Goal: Complete application form: Complete application form

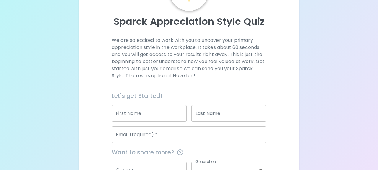
scroll to position [72, 0]
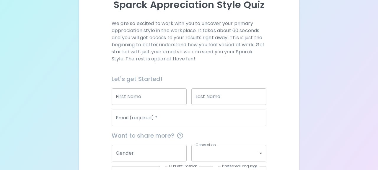
click at [149, 97] on input "First Name" at bounding box center [149, 97] width 75 height 17
type input "[PERSON_NAME]"
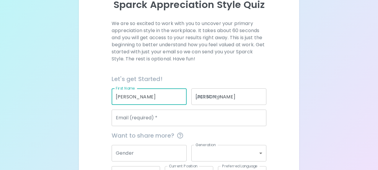
type input "[EMAIL_ADDRESS][DOMAIN_NAME]"
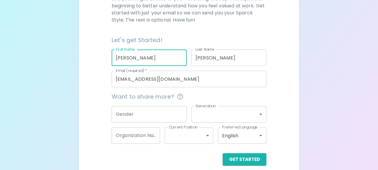
scroll to position [118, 0]
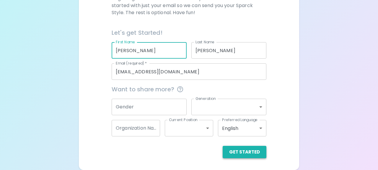
click at [235, 153] on button "Get Started" at bounding box center [244, 152] width 44 height 12
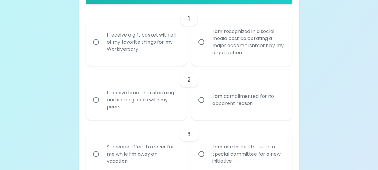
scroll to position [138, 0]
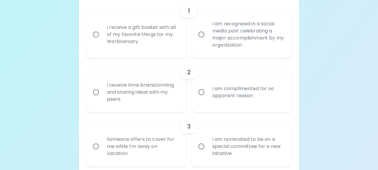
click at [228, 95] on div "I am complimented for no apparent reason" at bounding box center [247, 92] width 81 height 28
click at [207, 95] on input "I am complimented for no apparent reason" at bounding box center [201, 92] width 12 height 12
radio input "true"
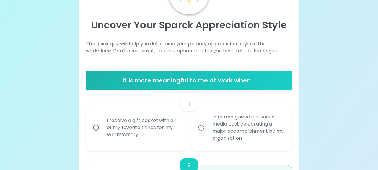
scroll to position [75, 0]
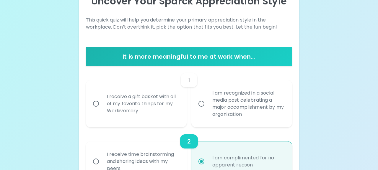
click at [130, 102] on div "I receive a gift basket with all of my favorite things for my Workiversary" at bounding box center [142, 103] width 81 height 35
click at [102, 102] on input "I receive a gift basket with all of my favorite things for my Workiversary" at bounding box center [96, 104] width 12 height 12
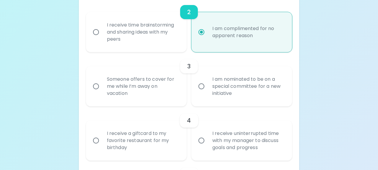
radio input "true"
click at [151, 90] on div "Someone offers to cover for me while I’m away on vacation" at bounding box center [142, 86] width 81 height 35
click at [102, 90] on input "Someone offers to cover for me while I’m away on vacation" at bounding box center [96, 86] width 12 height 12
radio input "true"
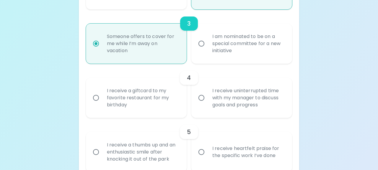
scroll to position [252, 0]
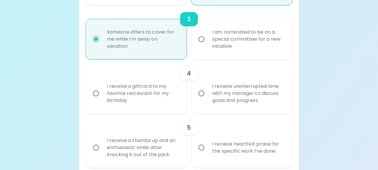
radio input "true"
click at [169, 97] on div "I receive a giftcard to my favorite restaurant for my birthday" at bounding box center [142, 93] width 81 height 35
click at [102, 97] on input "I receive a giftcard to my favorite restaurant for my birthday" at bounding box center [96, 93] width 12 height 12
radio input "false"
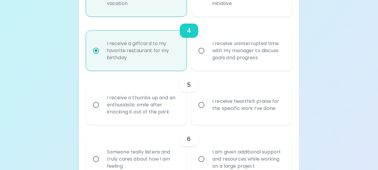
scroll to position [299, 0]
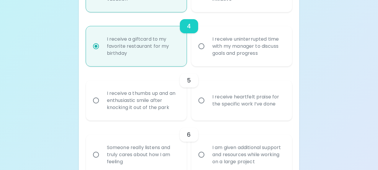
radio input "true"
click at [235, 97] on div "I receive heartfelt praise for the specific work I’ve done" at bounding box center [247, 100] width 81 height 28
click at [207, 97] on input "I receive heartfelt praise for the specific work I’ve done" at bounding box center [201, 100] width 12 height 12
radio input "false"
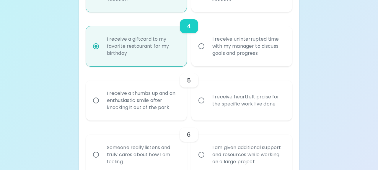
radio input "false"
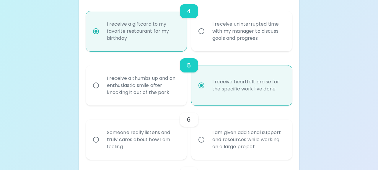
scroll to position [346, 0]
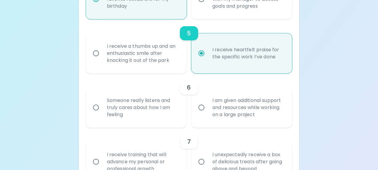
radio input "true"
click at [180, 112] on div "Someone really listens and truly cares about how I am feeling" at bounding box center [142, 107] width 81 height 35
click at [102, 112] on input "Someone really listens and truly cares about how I am feeling" at bounding box center [96, 108] width 12 height 12
radio input "false"
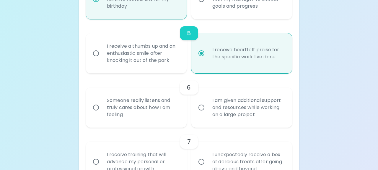
radio input "false"
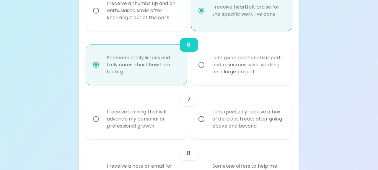
scroll to position [394, 0]
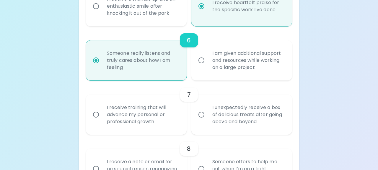
radio input "true"
click at [180, 112] on div "I receive training that will advance my personal or professional growth" at bounding box center [142, 114] width 81 height 35
click at [102, 112] on input "I receive training that will advance my personal or professional growth" at bounding box center [96, 115] width 12 height 12
radio input "false"
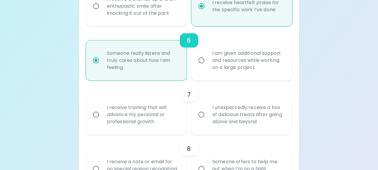
radio input "false"
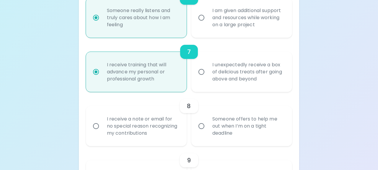
scroll to position [441, 0]
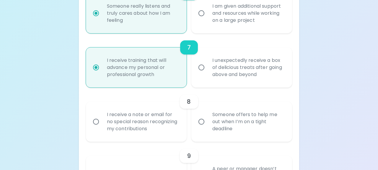
radio input "true"
click at [270, 125] on div "Someone offers to help me out when I’m on a tight deadline" at bounding box center [247, 121] width 81 height 35
click at [207, 125] on input "Someone offers to help me out when I’m on a tight deadline" at bounding box center [201, 122] width 12 height 12
radio input "false"
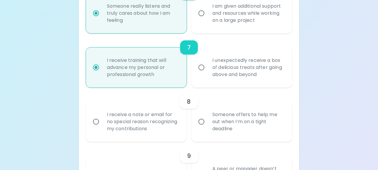
radio input "false"
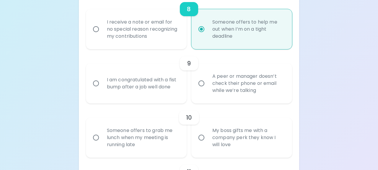
scroll to position [535, 0]
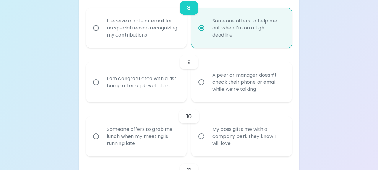
radio input "true"
click at [158, 94] on div "I am congratulated with a fist bump after a job well done" at bounding box center [142, 82] width 81 height 28
click at [102, 89] on input "I am congratulated with a fist bump after a job well done" at bounding box center [96, 82] width 12 height 12
radio input "false"
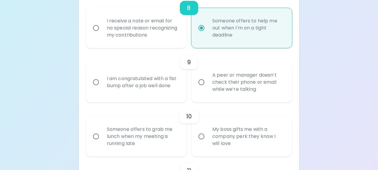
radio input "false"
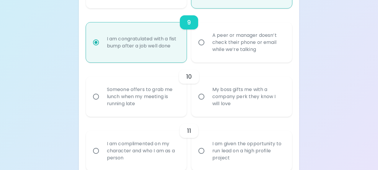
scroll to position [582, 0]
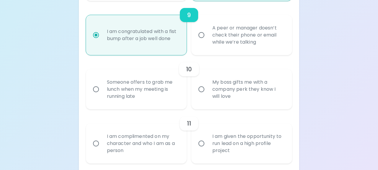
radio input "true"
click at [262, 97] on div "My boss gifts me with a company perk they know I will love" at bounding box center [247, 89] width 81 height 35
click at [207, 96] on input "My boss gifts me with a company perk they know I will love" at bounding box center [201, 89] width 12 height 12
radio input "false"
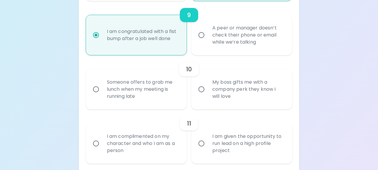
radio input "false"
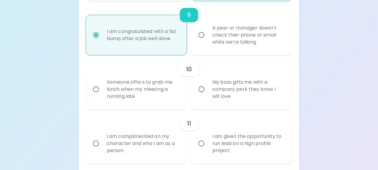
radio input "false"
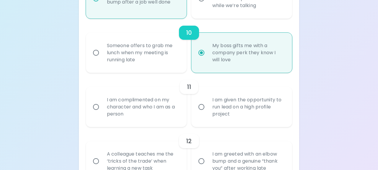
scroll to position [629, 0]
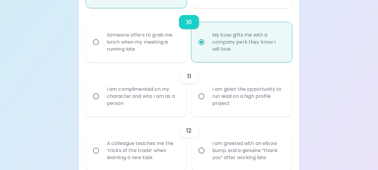
radio input "true"
click at [139, 102] on div "I am complimented on my character and who I am as a person" at bounding box center [142, 96] width 81 height 35
click at [102, 102] on input "I am complimented on my character and who I am as a person" at bounding box center [96, 96] width 12 height 12
radio input "false"
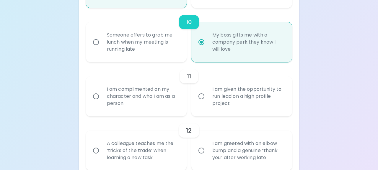
radio input "false"
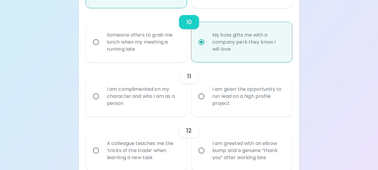
radio input "false"
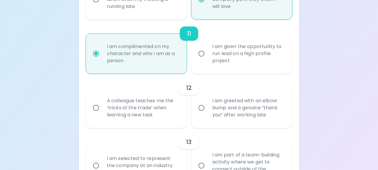
scroll to position [676, 0]
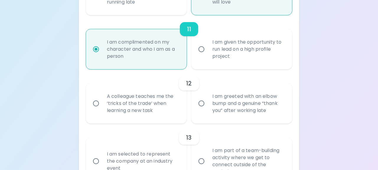
radio input "true"
click at [220, 105] on div "I am greeted with an elbow bump and a genuine “thank you” after working late" at bounding box center [247, 103] width 81 height 35
click at [207, 105] on input "I am greeted with an elbow bump and a genuine “thank you” after working late" at bounding box center [201, 103] width 12 height 12
radio input "false"
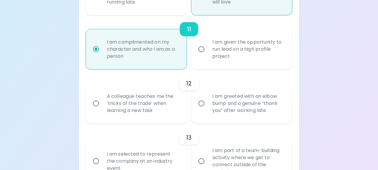
radio input "false"
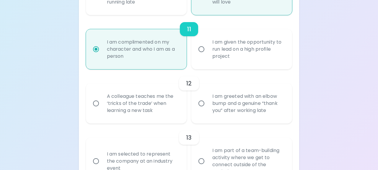
radio input "false"
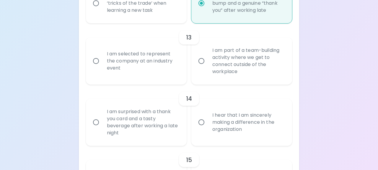
scroll to position [777, 0]
radio input "true"
click at [153, 71] on div "I am selected to represent the company at an industry event" at bounding box center [142, 60] width 81 height 35
click at [102, 67] on input "I am selected to represent the company at an industry event" at bounding box center [96, 61] width 12 height 12
radio input "false"
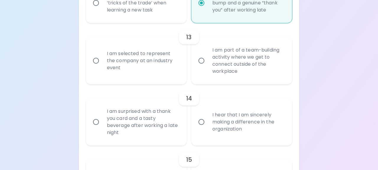
radio input "false"
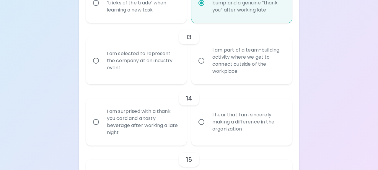
radio input "false"
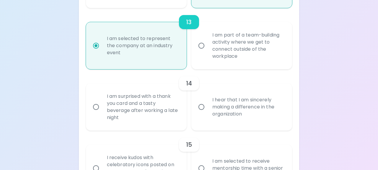
scroll to position [824, 0]
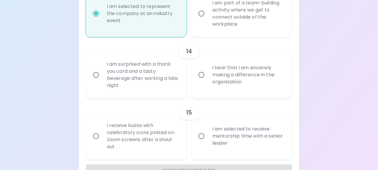
radio input "true"
click at [223, 78] on div "I hear that I am sincerely making a difference in the organization" at bounding box center [247, 74] width 81 height 35
click at [207, 78] on input "I hear that I am sincerely making a difference in the organization" at bounding box center [201, 75] width 12 height 12
radio input "false"
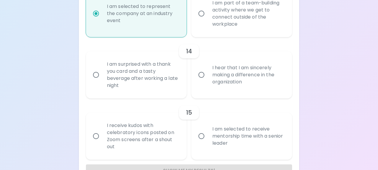
radio input "false"
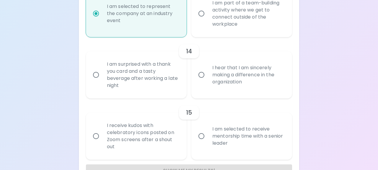
radio input "false"
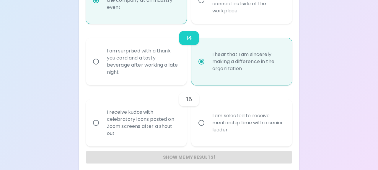
scroll to position [843, 0]
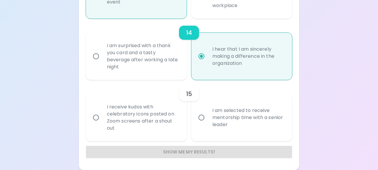
radio input "true"
click at [214, 128] on div "I am selected to receive mentorship time with a senior leader" at bounding box center [247, 117] width 81 height 35
click at [207, 124] on input "I am selected to receive mentorship time with a senior leader" at bounding box center [201, 118] width 12 height 12
radio input "false"
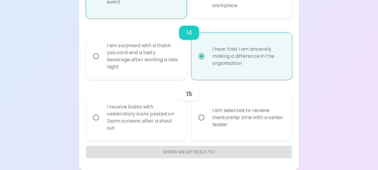
radio input "false"
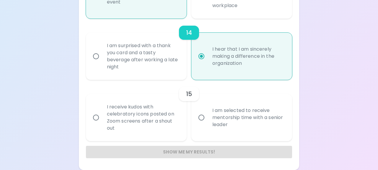
radio input "false"
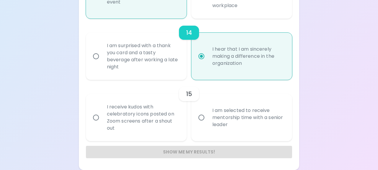
radio input "false"
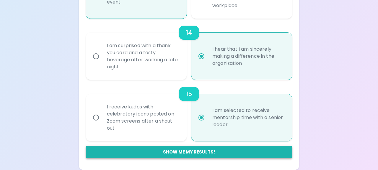
radio input "true"
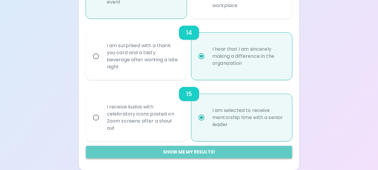
click at [203, 151] on button "Show me my results!" at bounding box center [189, 152] width 206 height 12
radio input "false"
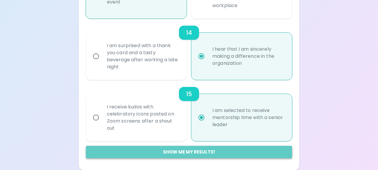
radio input "false"
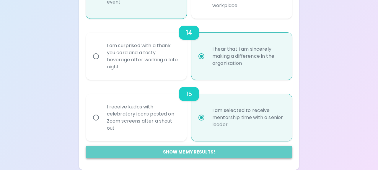
radio input "false"
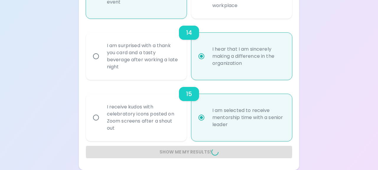
radio input "false"
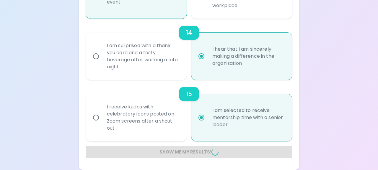
radio input "false"
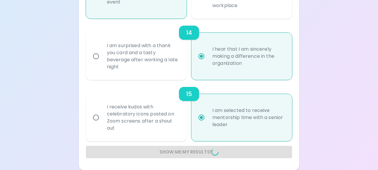
radio input "false"
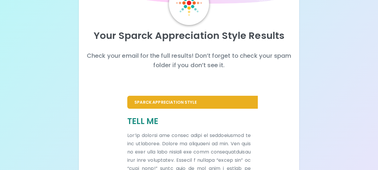
scroll to position [43, 0]
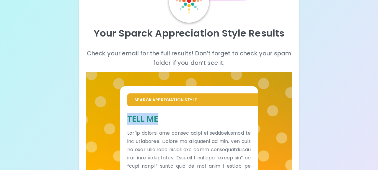
drag, startPoint x: 129, startPoint y: 117, endPoint x: 164, endPoint y: 123, distance: 35.9
click at [165, 123] on h5 "Tell Me" at bounding box center [188, 119] width 123 height 11
copy h5 "Tell Me"
